Goal: Task Accomplishment & Management: Use online tool/utility

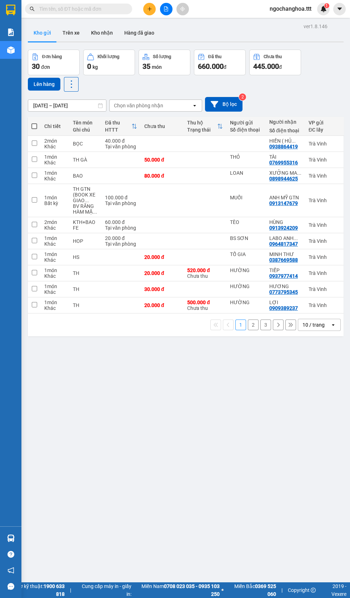
click at [317, 329] on div "10 / trang" at bounding box center [313, 324] width 22 height 7
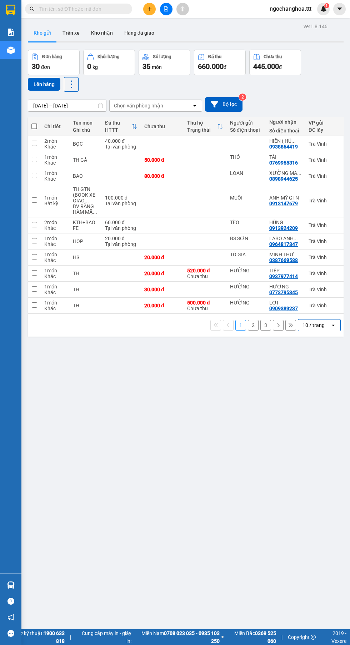
scroll to position [41, 0]
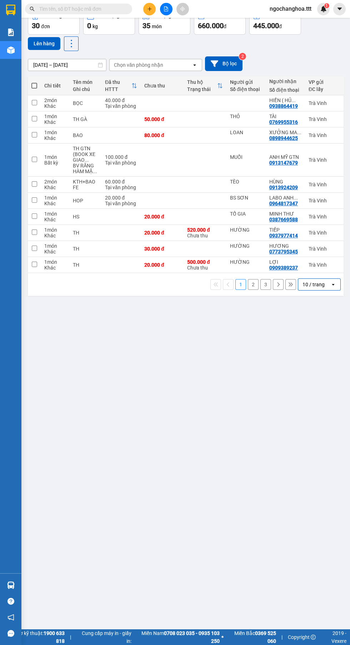
click at [333, 285] on icon at bounding box center [332, 284] width 2 height 1
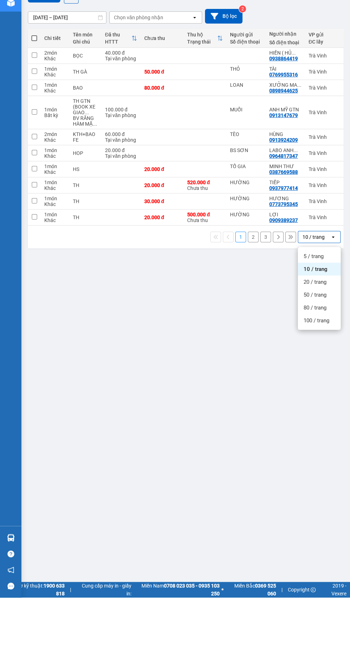
click at [326, 364] on div "100 / trang" at bounding box center [319, 367] width 43 height 13
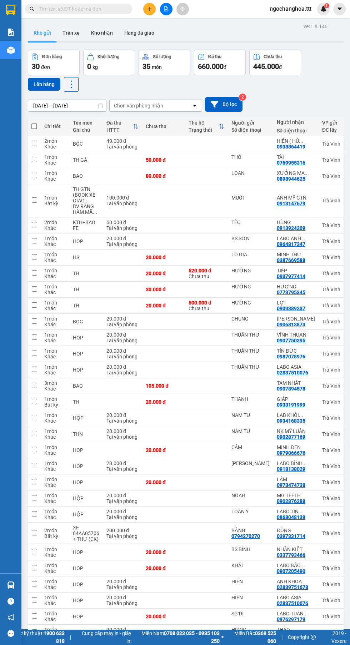
scroll to position [0, 0]
click at [109, 38] on button "Kho nhận" at bounding box center [101, 32] width 33 height 17
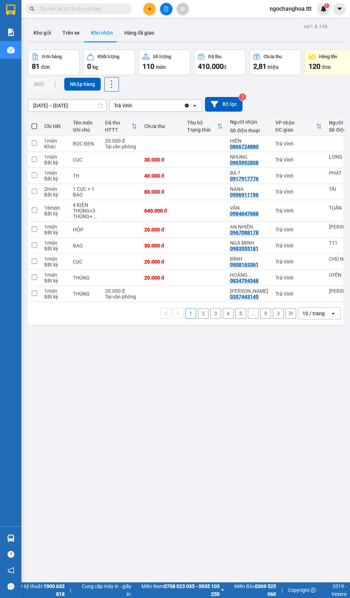
click at [333, 314] on icon at bounding box center [332, 313] width 2 height 1
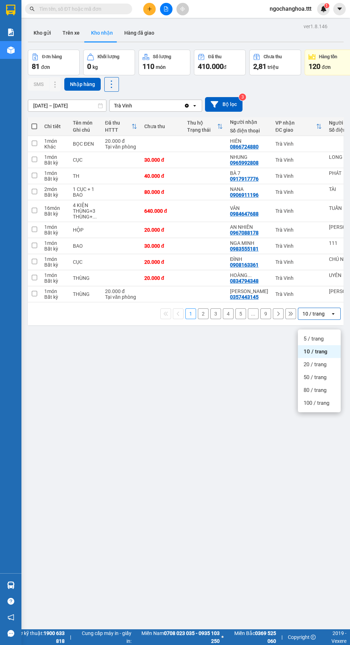
scroll to position [41, 0]
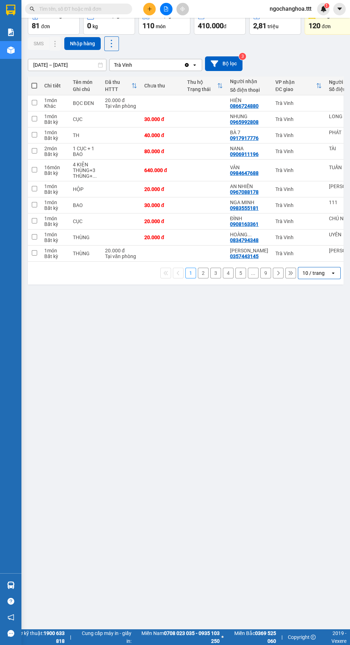
click at [333, 274] on icon at bounding box center [332, 272] width 2 height 1
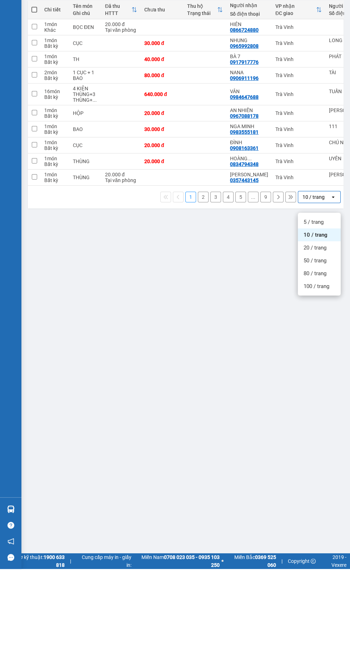
click at [322, 363] on span "100 / trang" at bounding box center [316, 362] width 26 height 7
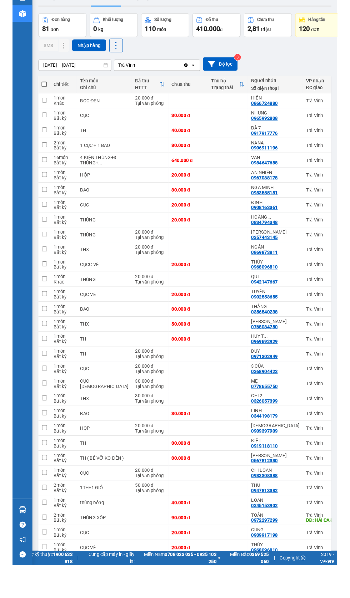
scroll to position [0, 0]
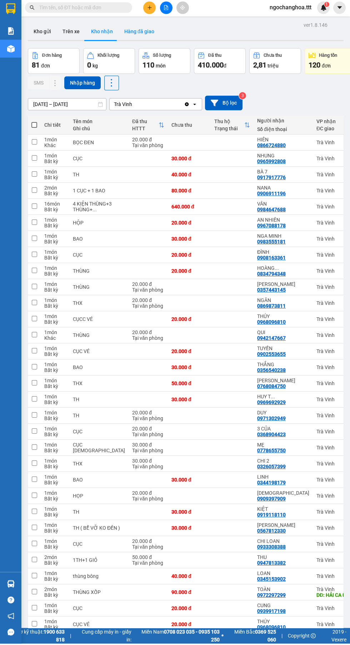
click at [144, 32] on button "Hàng đã giao" at bounding box center [138, 32] width 41 height 17
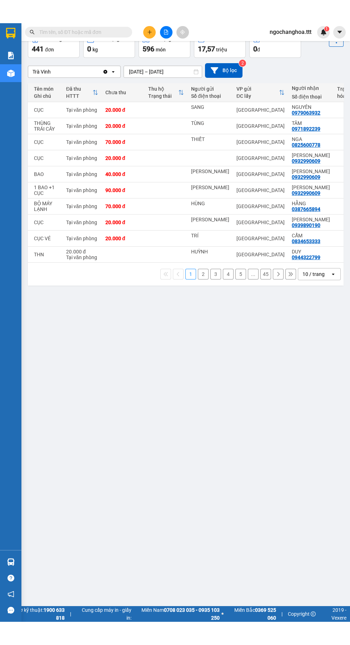
scroll to position [0, 11]
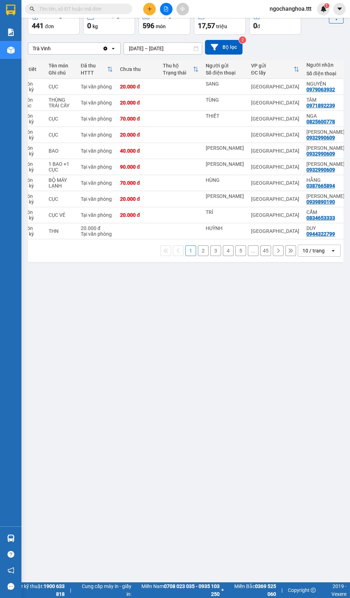
click at [333, 252] on icon at bounding box center [332, 250] width 2 height 1
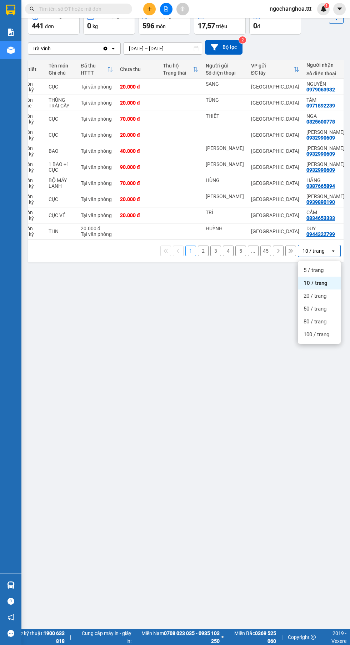
click at [324, 307] on span "50 / trang" at bounding box center [314, 308] width 23 height 7
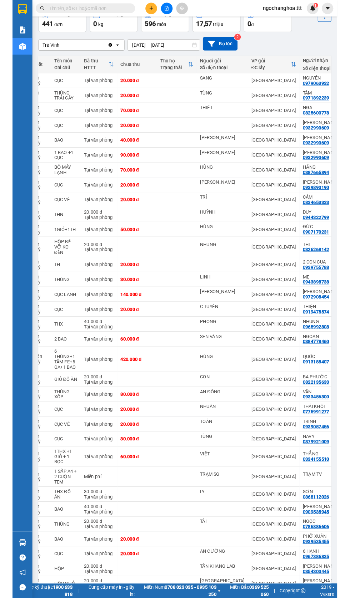
scroll to position [0, 0]
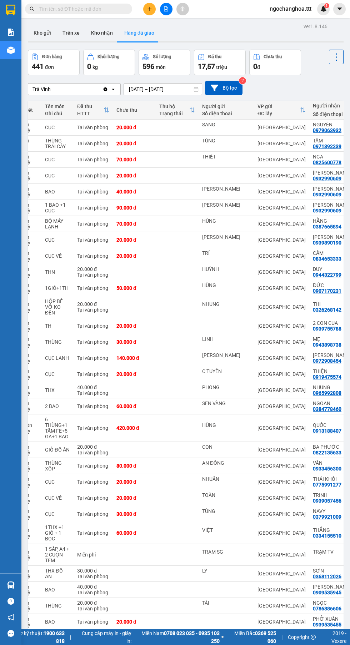
click at [79, 12] on input "text" at bounding box center [81, 9] width 84 height 8
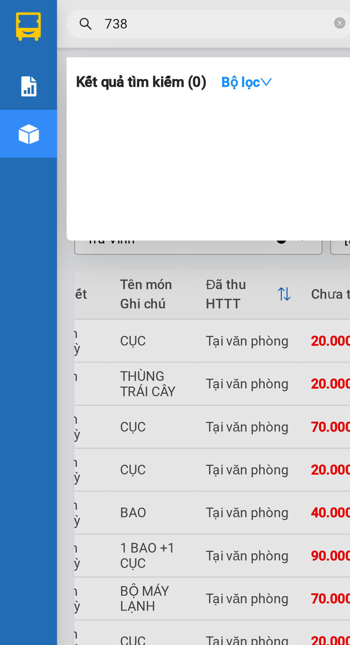
type input "738"
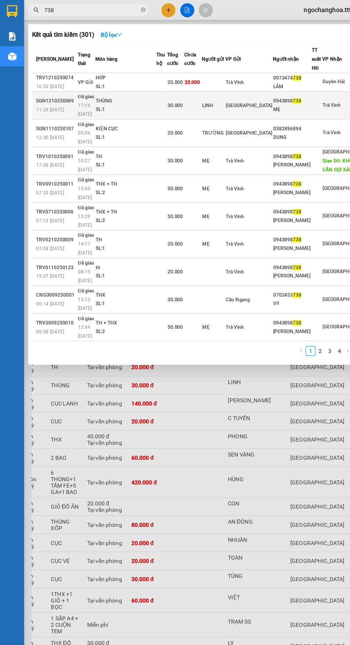
click at [117, 93] on div "SL: 1" at bounding box center [112, 97] width 54 height 8
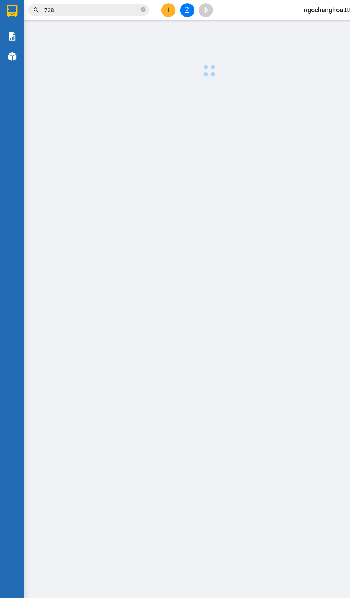
click at [100, 7] on input "738" at bounding box center [81, 9] width 84 height 8
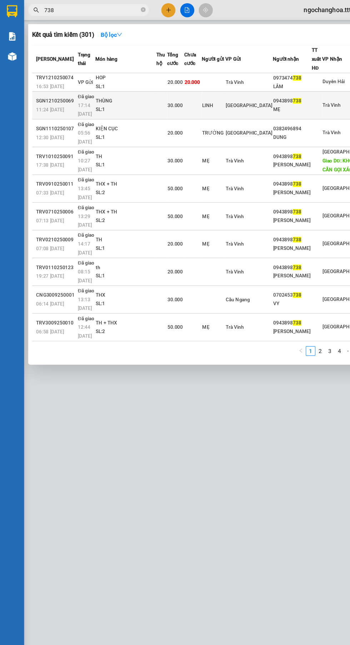
click at [121, 88] on div "THÙNG" at bounding box center [112, 90] width 54 height 8
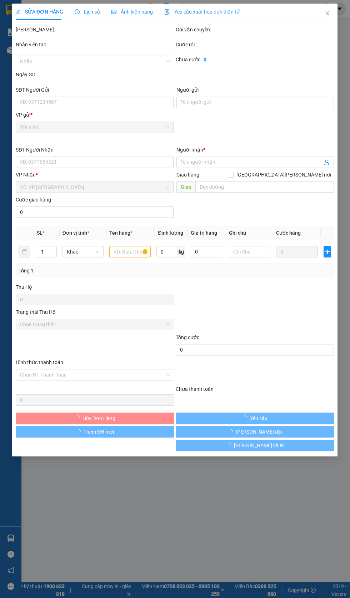
type input "LINH"
type input "0943898738"
type input "MẸ"
type input "30.000"
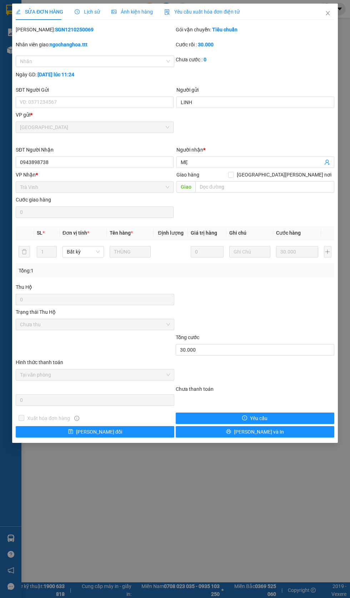
click at [79, 9] on span "Lịch sử" at bounding box center [87, 12] width 25 height 6
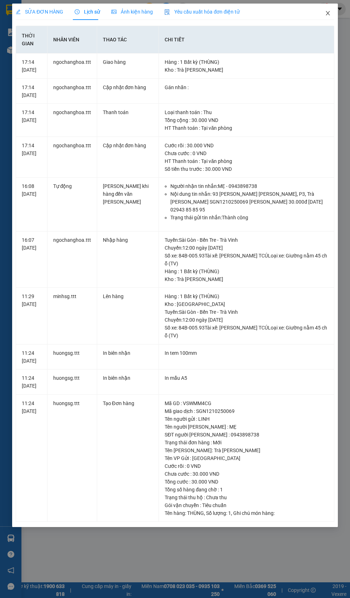
click at [327, 13] on icon "close" at bounding box center [327, 13] width 4 height 4
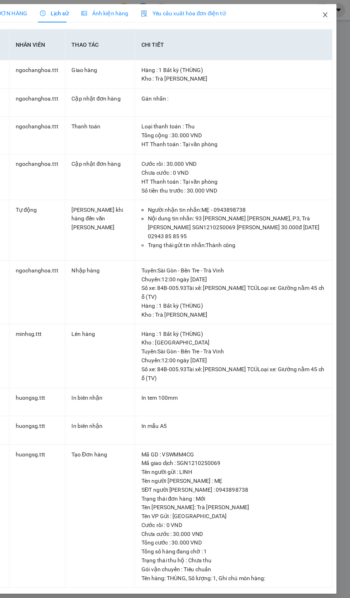
click at [327, 13] on icon "close" at bounding box center [327, 13] width 4 height 4
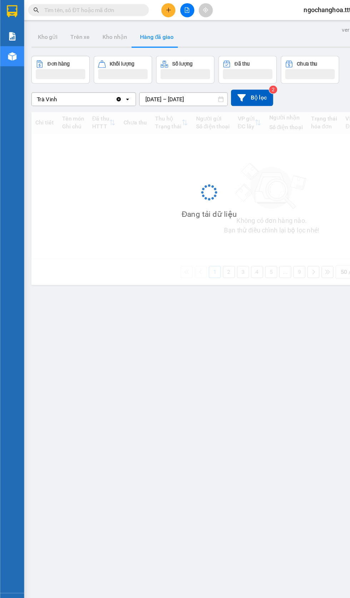
click at [47, 7] on input "text" at bounding box center [81, 9] width 84 height 8
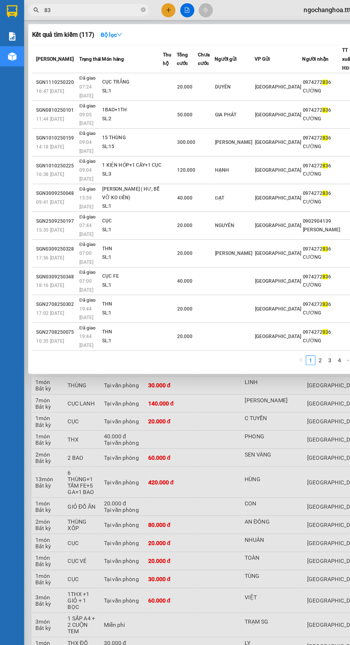
type input "835"
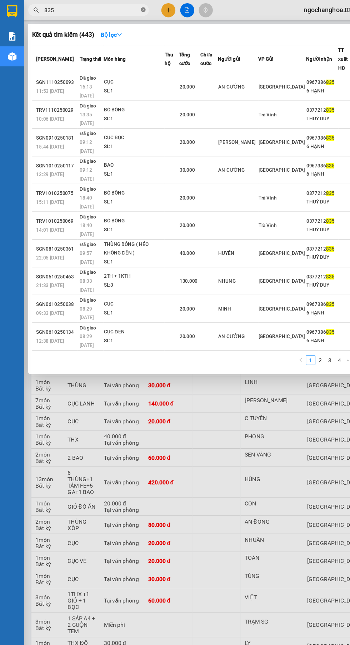
click at [126, 9] on icon "close-circle" at bounding box center [127, 8] width 4 height 4
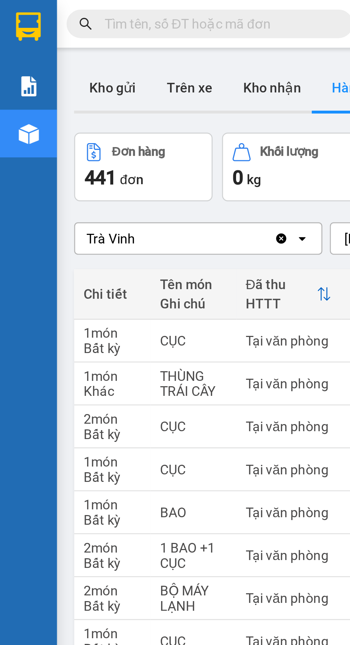
click at [54, 6] on input "text" at bounding box center [81, 9] width 84 height 8
click at [93, 35] on button "Kho nhận" at bounding box center [101, 32] width 33 height 17
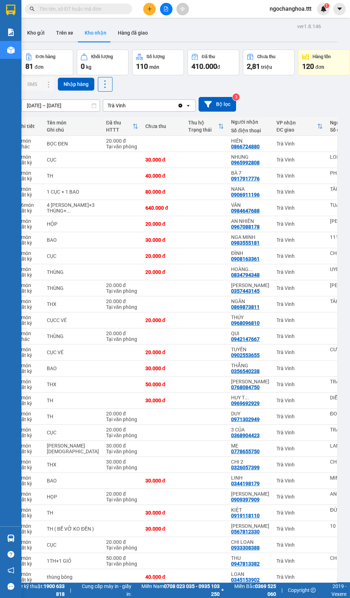
scroll to position [0, 19]
